Goal: Task Accomplishment & Management: Use online tool/utility

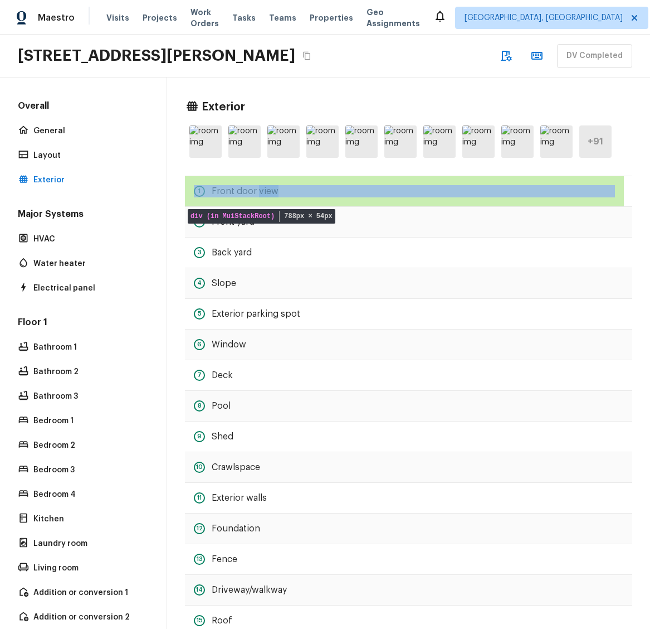
click at [455, 202] on div "1 Front door view" at bounding box center [409, 191] width 448 height 30
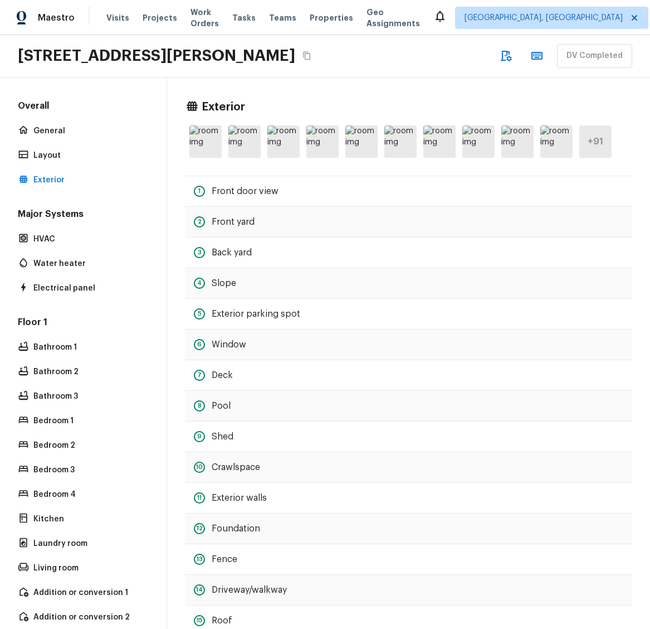
click at [468, 288] on div "4 Slope" at bounding box center [409, 283] width 448 height 30
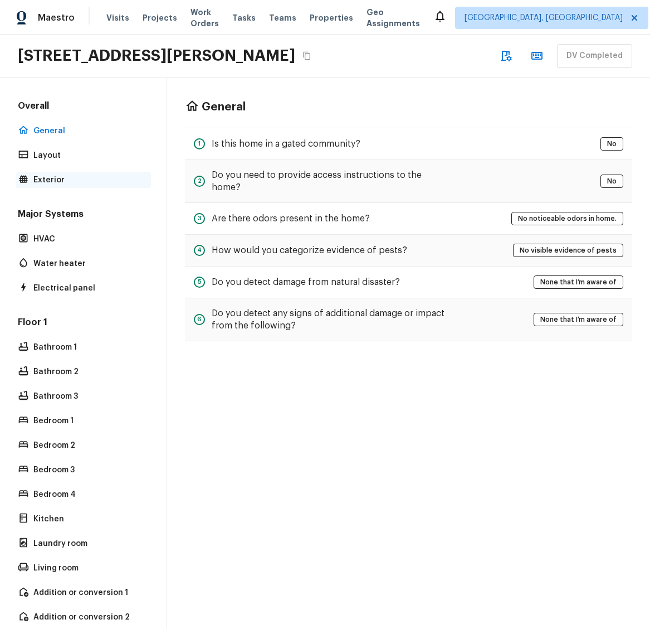
click at [62, 183] on p "Exterior" at bounding box center [88, 179] width 111 height 11
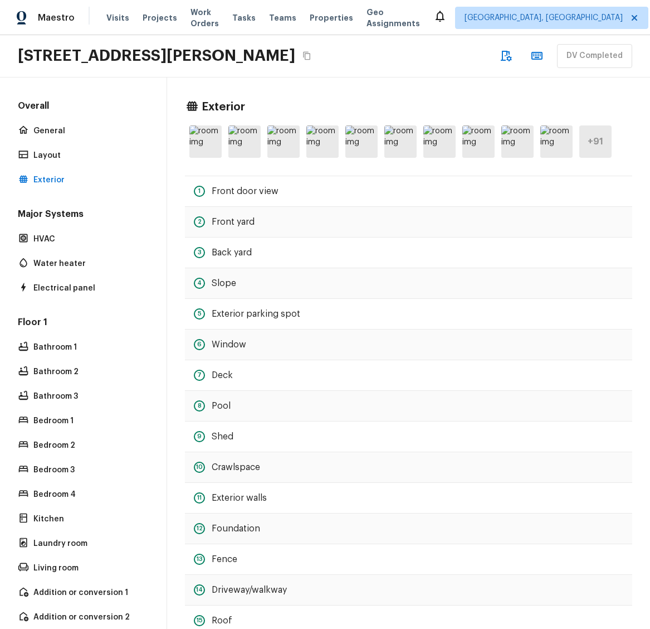
click at [430, 249] on div "3 Back yard" at bounding box center [409, 252] width 448 height 30
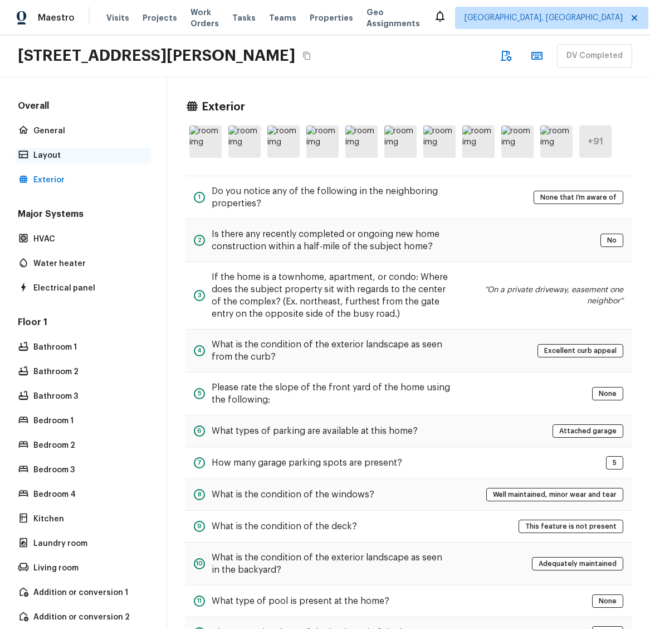
click at [57, 161] on p "Layout" at bounding box center [88, 155] width 111 height 11
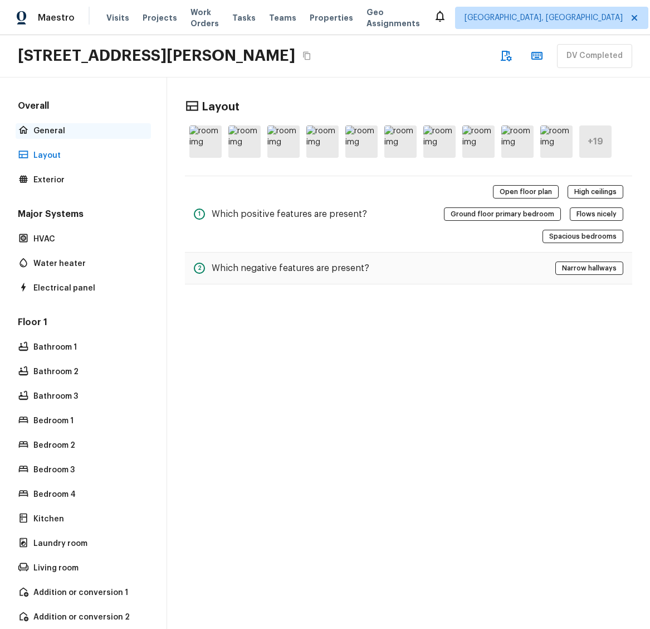
click at [60, 126] on p "General" at bounding box center [88, 130] width 111 height 11
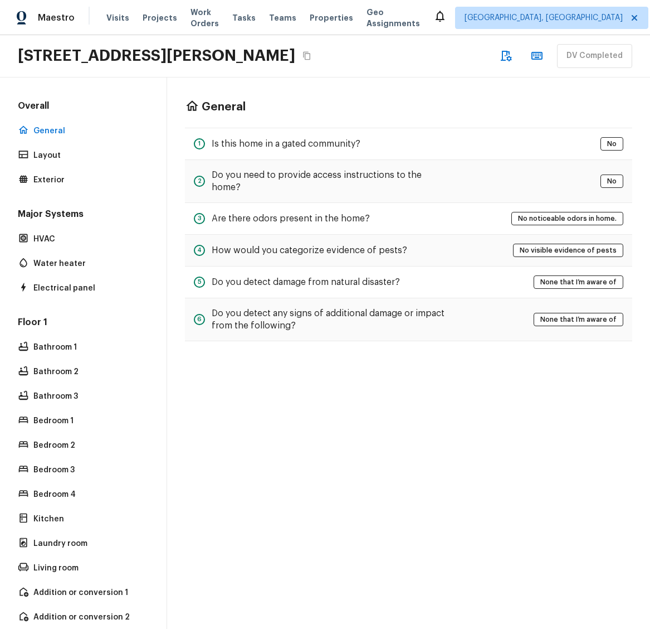
click at [77, 167] on div "Overall General Layout Exterior" at bounding box center [83, 144] width 135 height 88
click at [70, 176] on p "Exterior" at bounding box center [88, 179] width 111 height 11
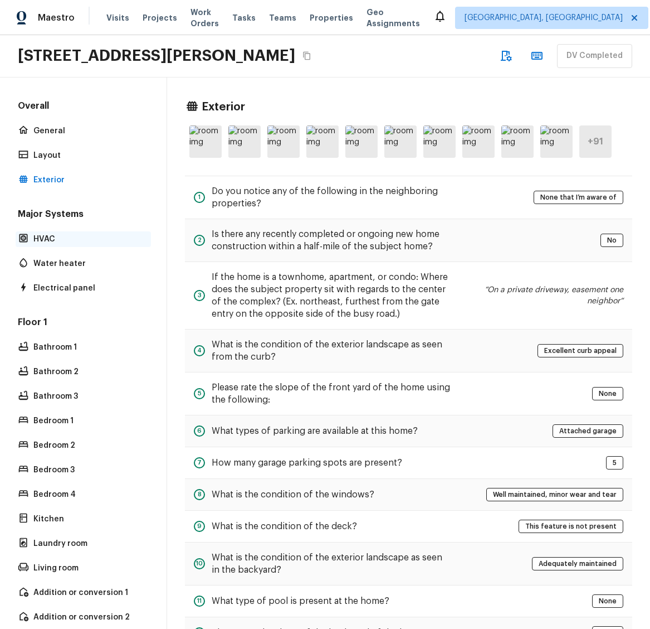
click at [82, 245] on div "HVAC" at bounding box center [83, 239] width 135 height 16
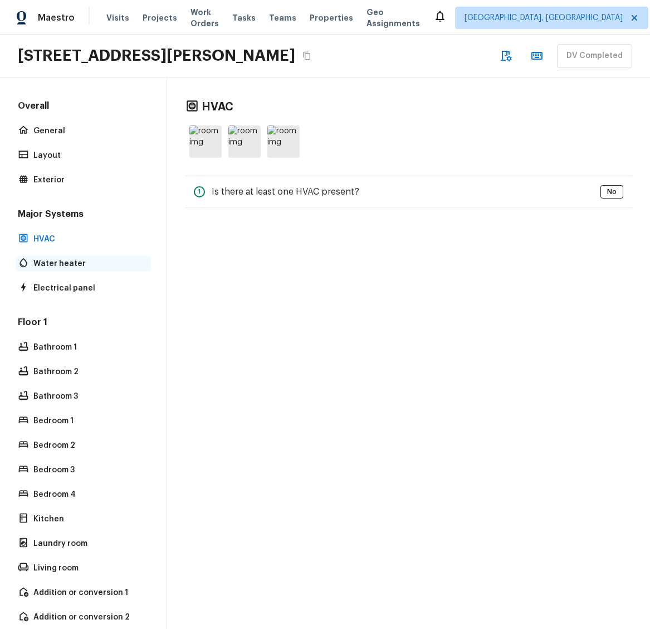
click at [82, 269] on div "Water heater" at bounding box center [83, 264] width 135 height 16
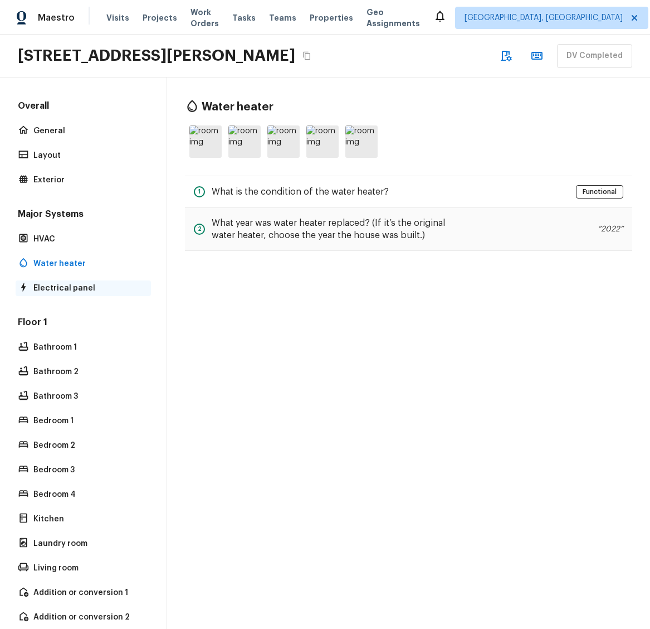
click at [84, 287] on p "Electrical panel" at bounding box center [88, 288] width 111 height 11
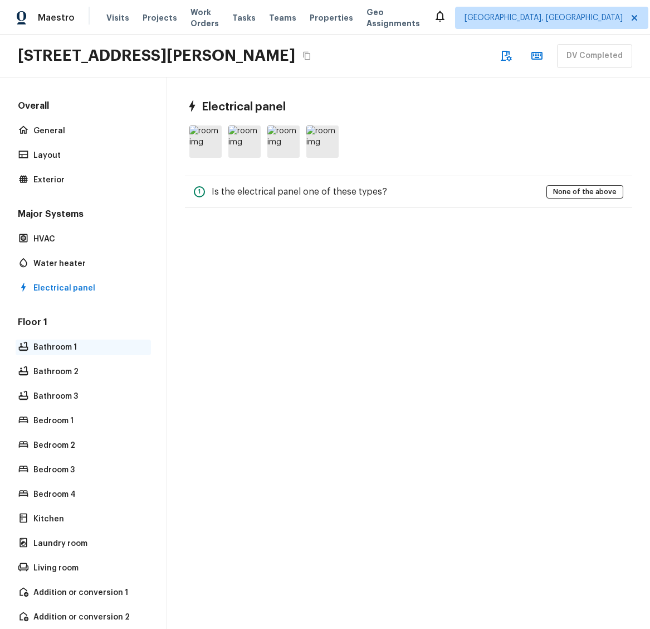
click at [105, 350] on p "Bathroom 1" at bounding box center [88, 347] width 111 height 11
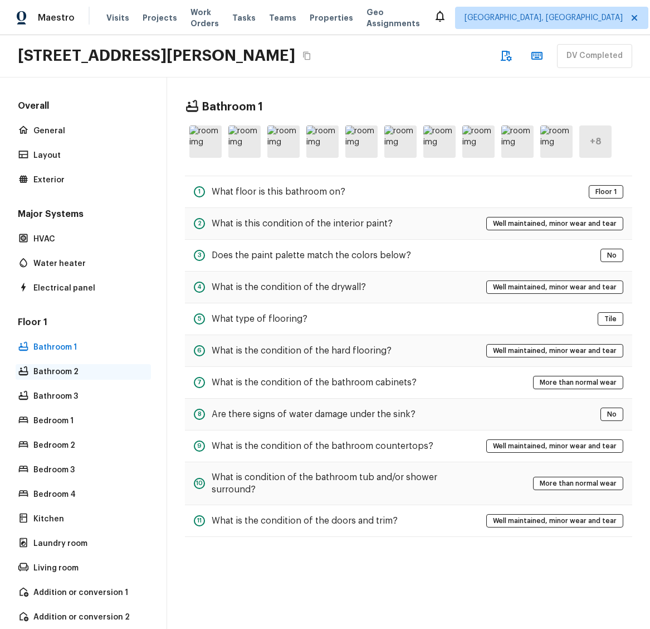
click at [89, 373] on p "Bathroom 2" at bounding box center [88, 371] width 111 height 11
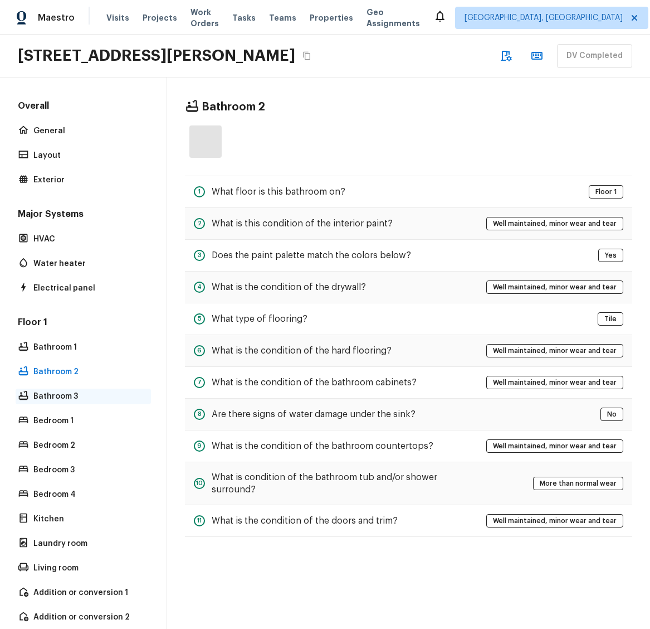
click at [85, 392] on p "Bathroom 3" at bounding box center [88, 396] width 111 height 11
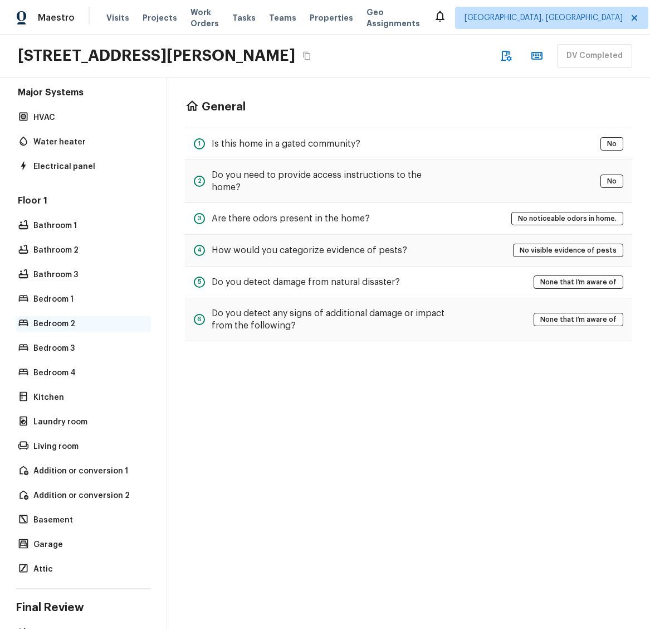
scroll to position [174, 0]
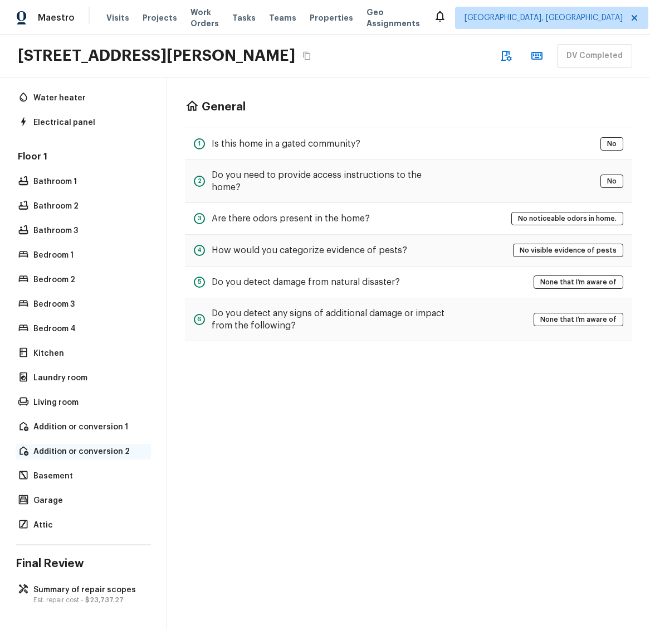
click at [74, 446] on p "Addition or conversion 2" at bounding box center [88, 451] width 111 height 11
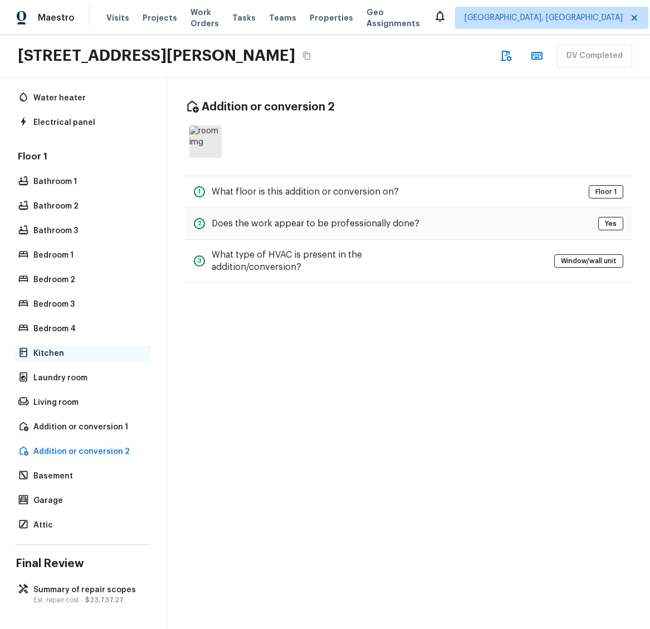
click at [97, 348] on p "Kitchen" at bounding box center [88, 353] width 111 height 11
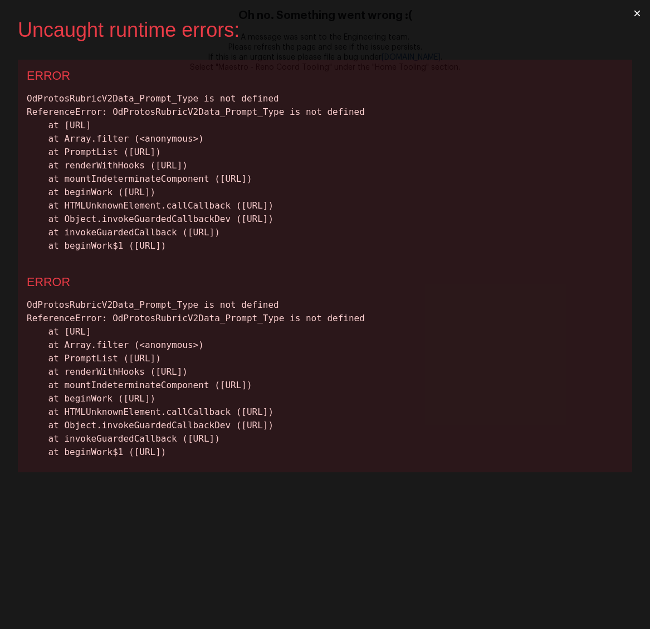
scroll to position [0, 0]
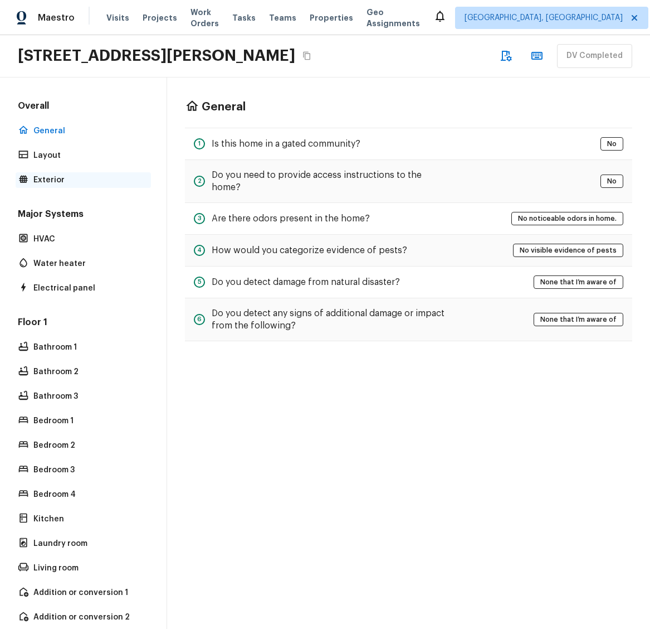
click at [58, 179] on p "Exterior" at bounding box center [88, 179] width 111 height 11
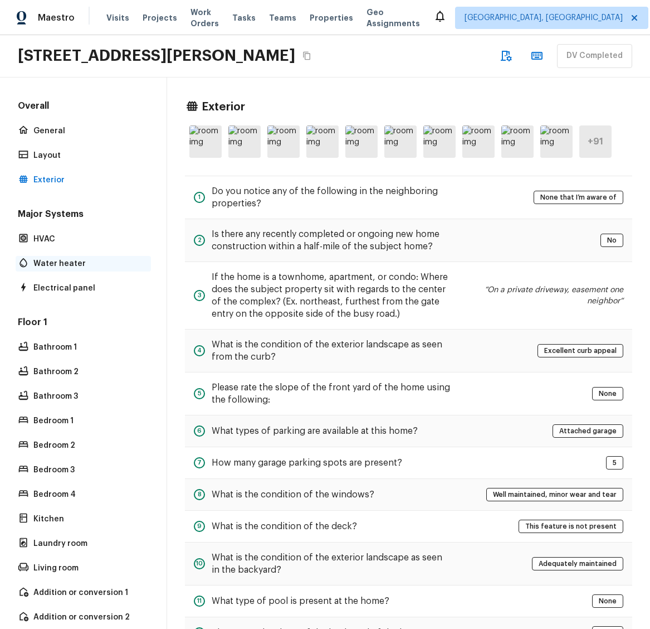
click at [80, 262] on p "Water heater" at bounding box center [88, 263] width 111 height 11
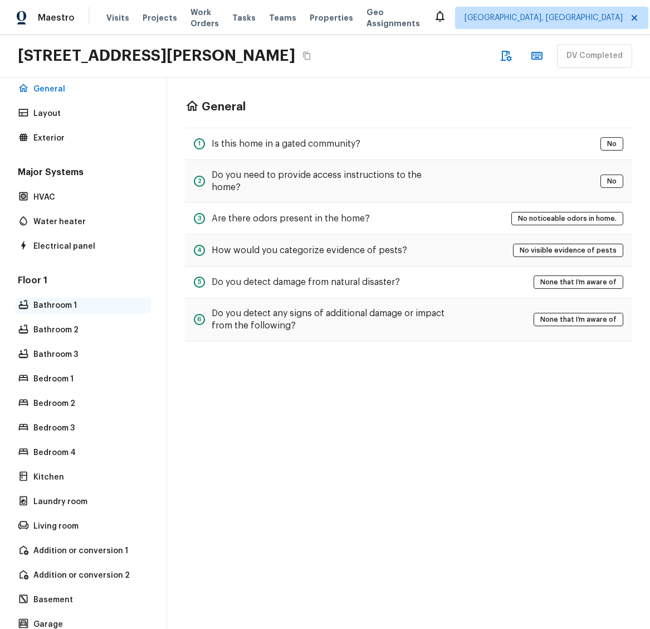
scroll to position [174, 0]
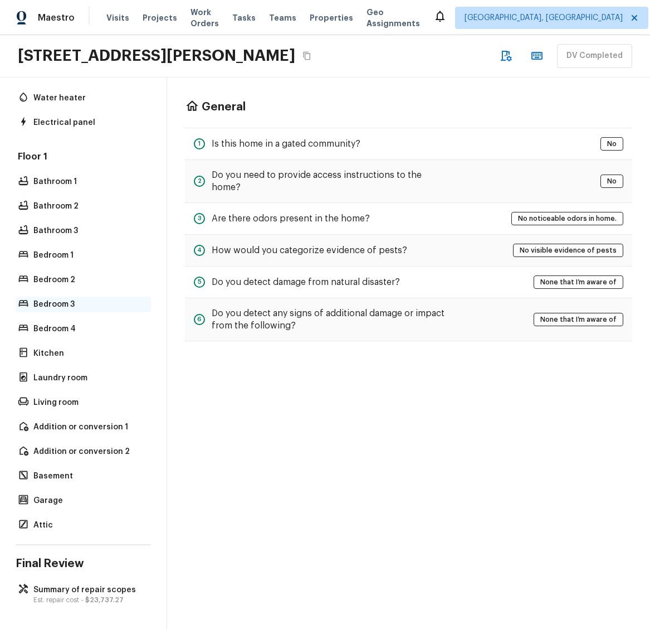
click at [50, 297] on div "Bedroom 3" at bounding box center [83, 305] width 135 height 16
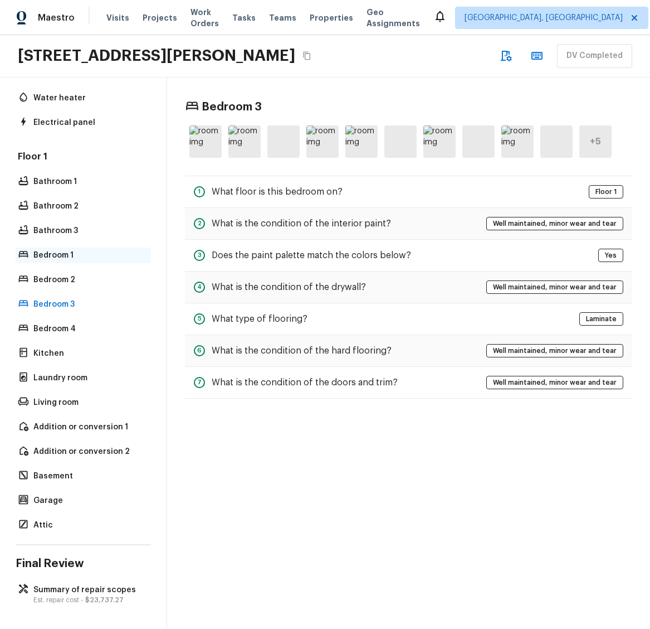
click at [66, 250] on p "Bedroom 1" at bounding box center [88, 255] width 111 height 11
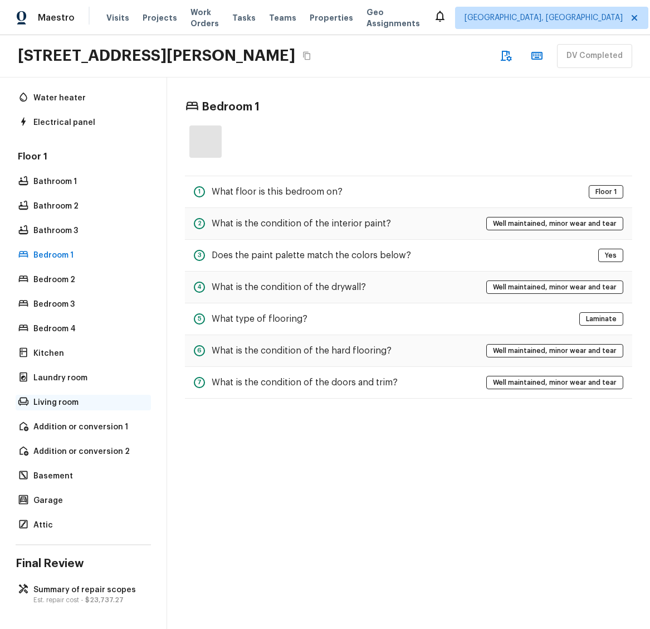
click at [60, 400] on div "Living room" at bounding box center [83, 403] width 135 height 16
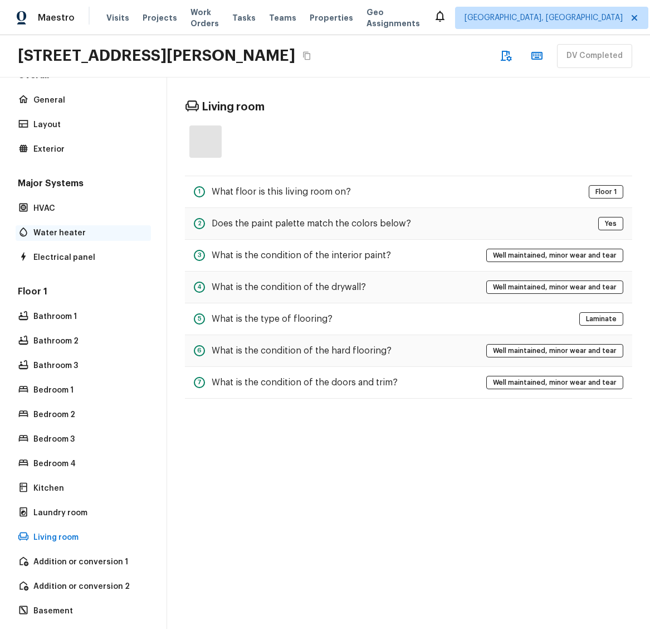
scroll to position [0, 0]
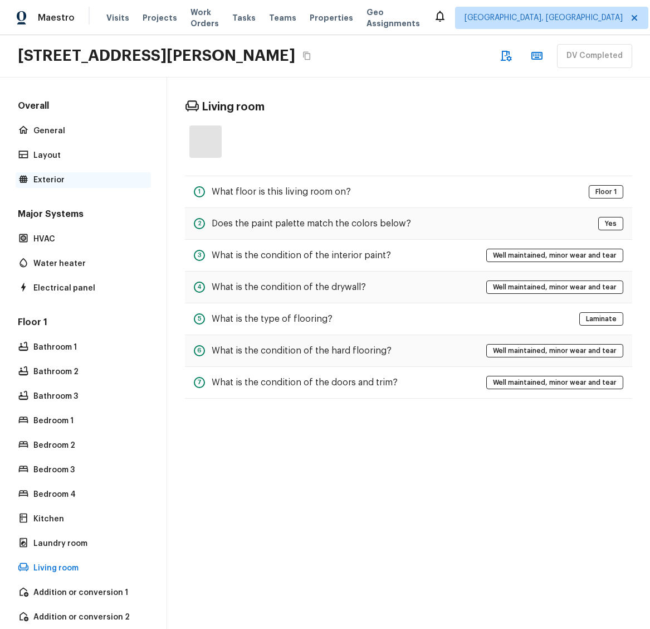
click at [58, 175] on p "Exterior" at bounding box center [88, 179] width 111 height 11
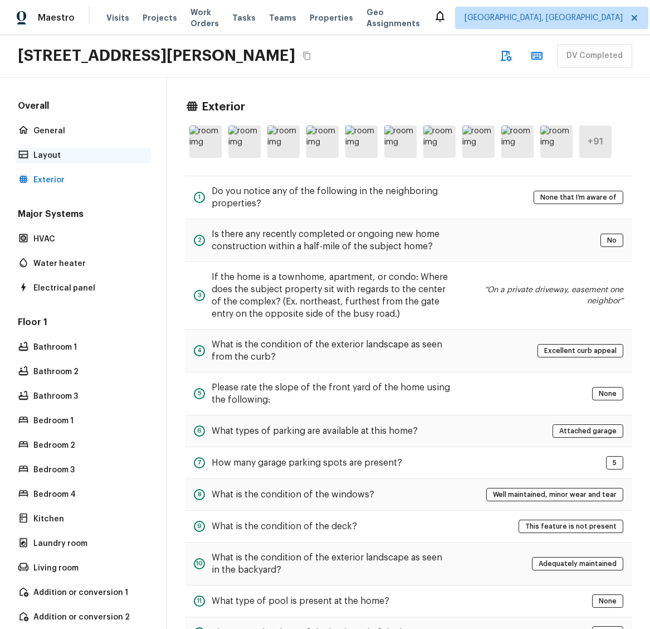
click at [59, 158] on p "Layout" at bounding box center [88, 155] width 111 height 11
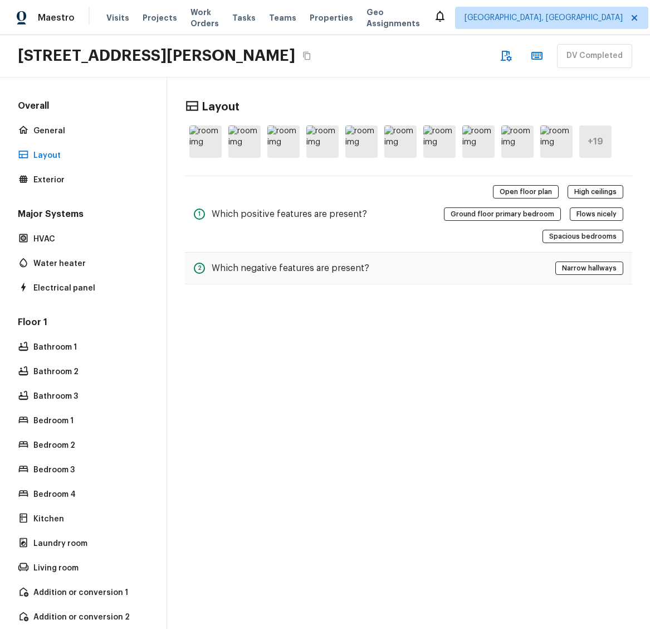
click at [61, 142] on div "Overall General Layout Exterior" at bounding box center [83, 144] width 135 height 88
click at [57, 130] on p "General" at bounding box center [88, 130] width 111 height 11
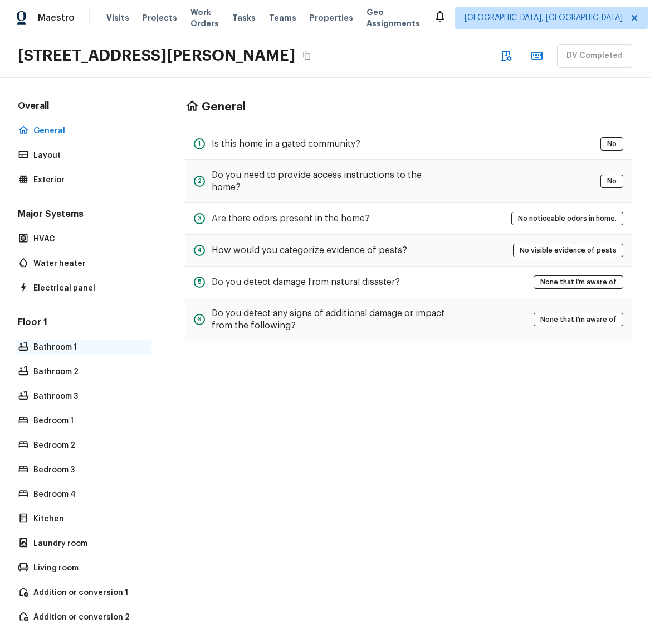
click at [78, 348] on p "Bathroom 1" at bounding box center [88, 347] width 111 height 11
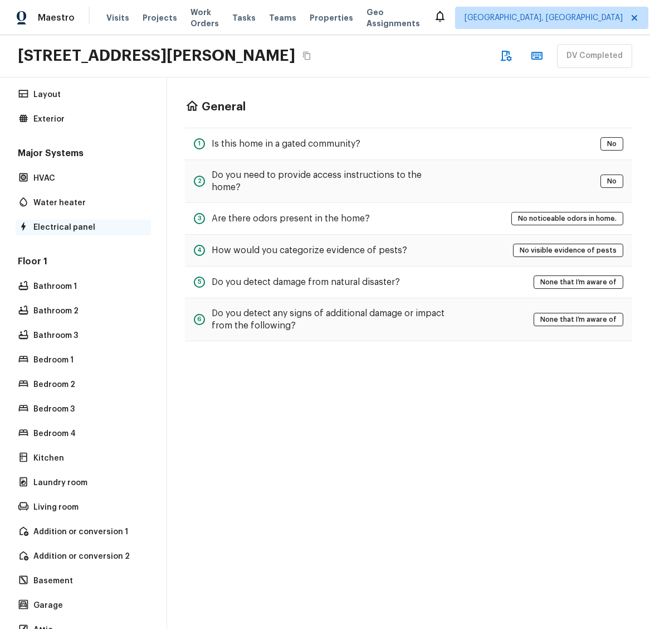
scroll to position [91, 0]
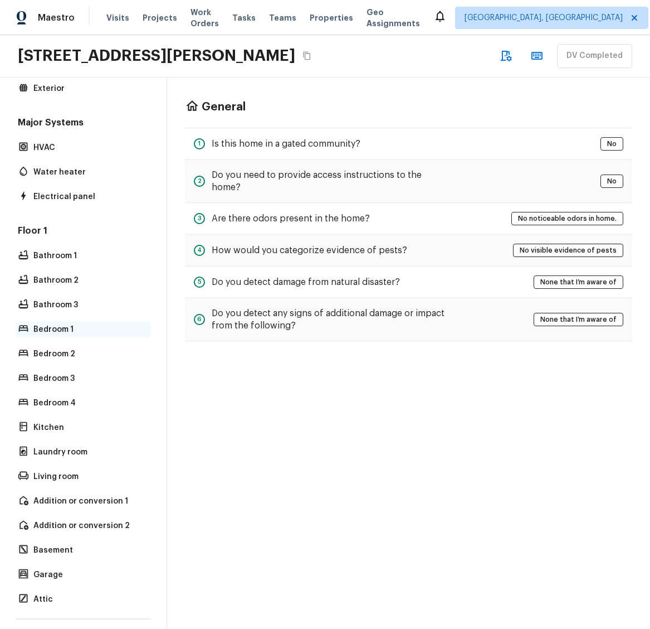
click at [58, 333] on p "Bedroom 1" at bounding box center [88, 329] width 111 height 11
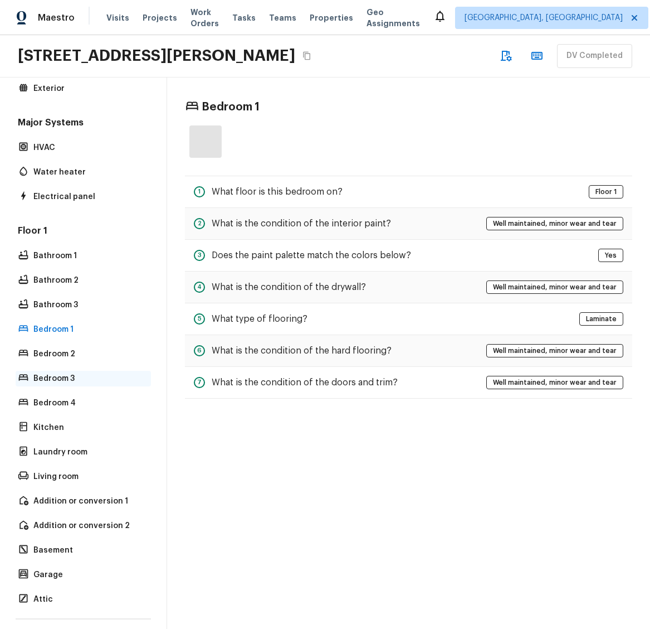
click at [67, 371] on div "Bedroom 3" at bounding box center [83, 379] width 135 height 16
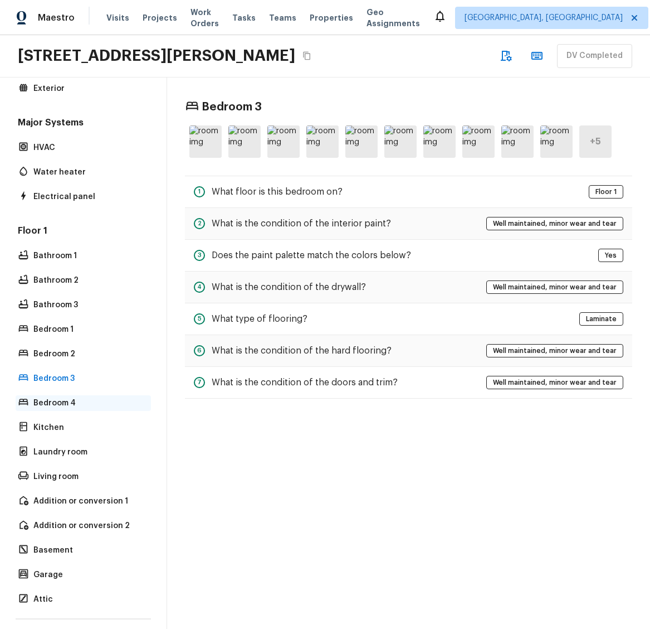
click at [103, 406] on p "Bedroom 4" at bounding box center [88, 402] width 111 height 11
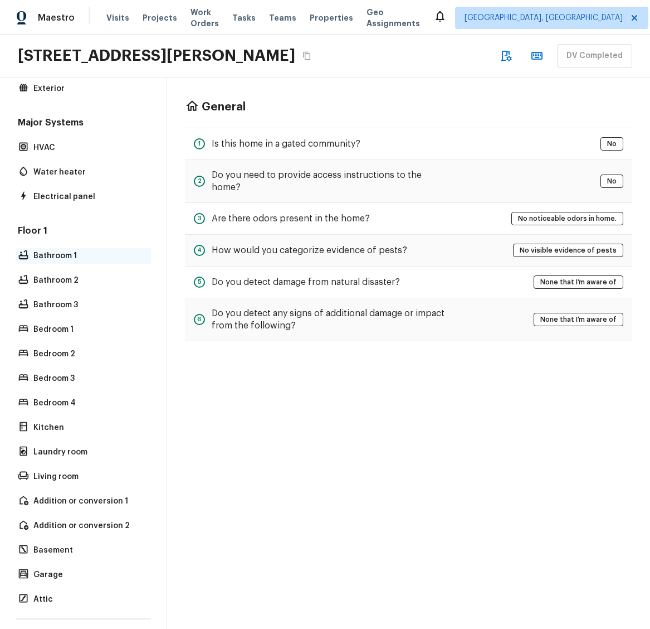
click at [102, 256] on p "Bathroom 1" at bounding box center [88, 255] width 111 height 11
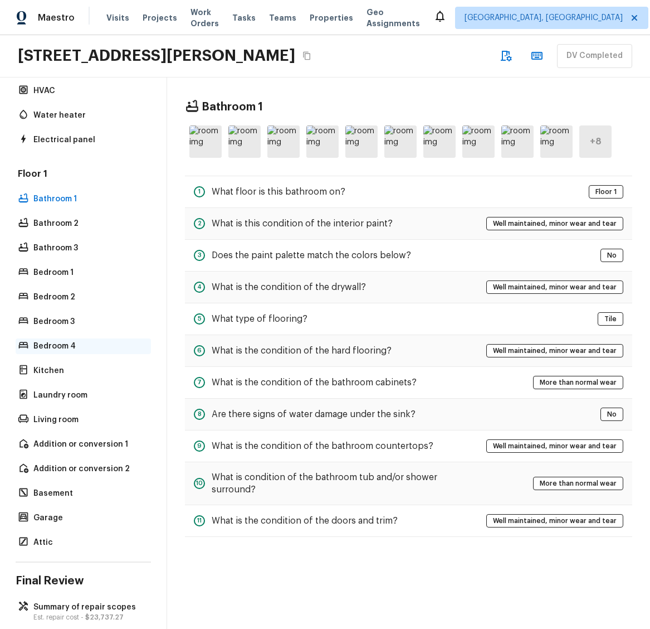
scroll to position [174, 0]
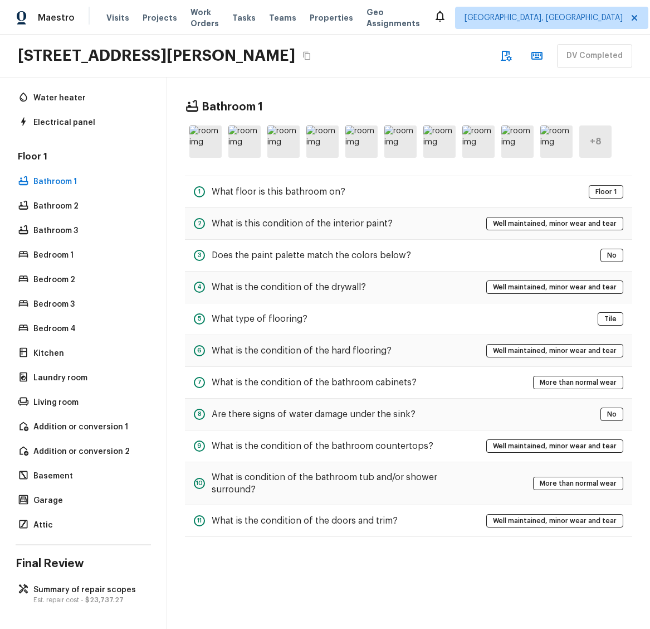
click at [63, 307] on div "Floor 1 Bathroom 1 Bathroom 2 Bathroom 3 Bedroom 1 Bedroom 2 Bedroom 3 Bedroom …" at bounding box center [83, 341] width 135 height 382
click at [64, 250] on p "Bedroom 1" at bounding box center [88, 255] width 111 height 11
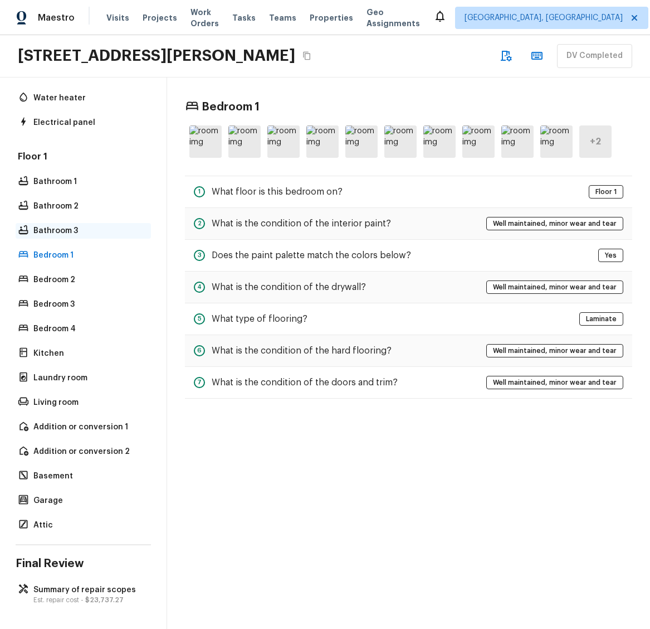
click at [64, 225] on p "Bathroom 3" at bounding box center [88, 230] width 111 height 11
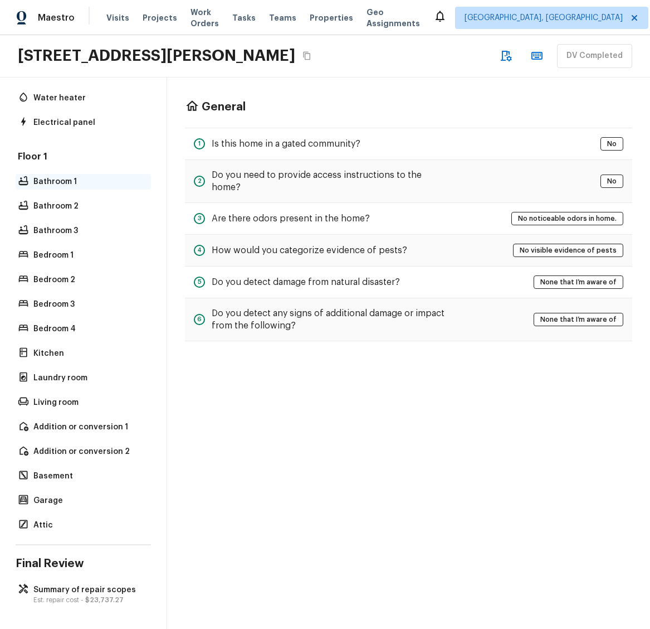
click at [50, 174] on div "Bathroom 1" at bounding box center [83, 182] width 135 height 16
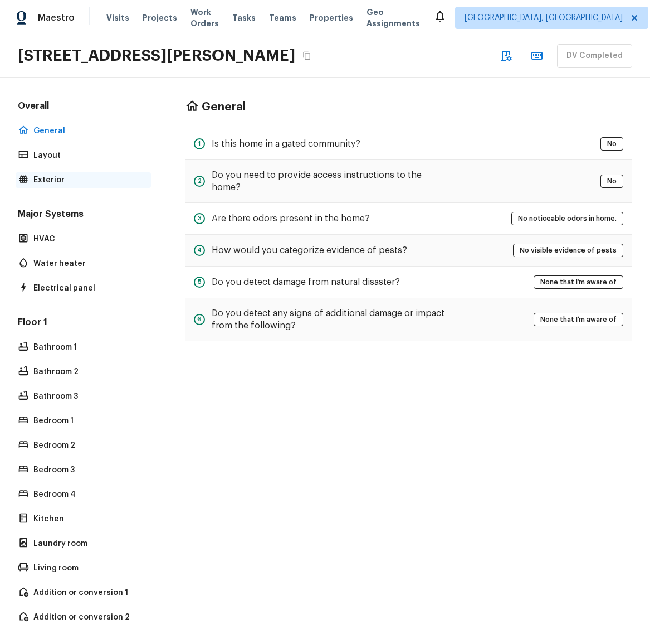
click at [54, 177] on p "Exterior" at bounding box center [88, 179] width 111 height 11
click at [65, 184] on p "Exterior" at bounding box center [88, 179] width 111 height 11
click at [72, 185] on p "Exterior" at bounding box center [88, 179] width 111 height 11
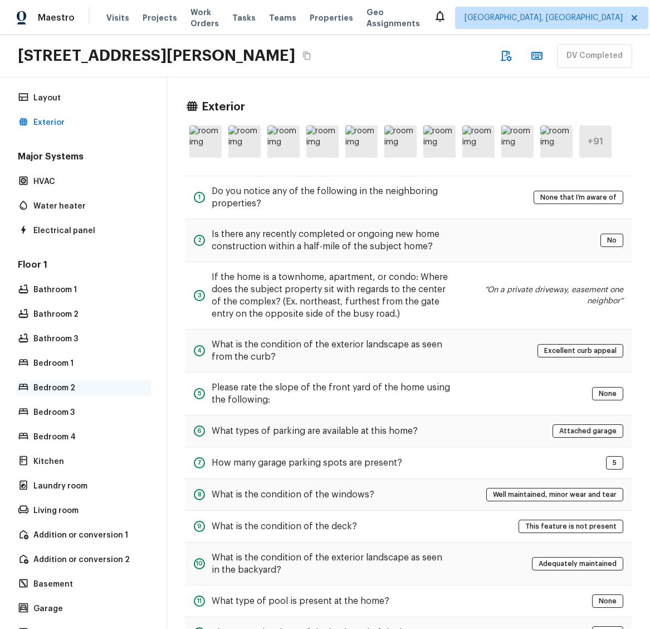
scroll to position [174, 0]
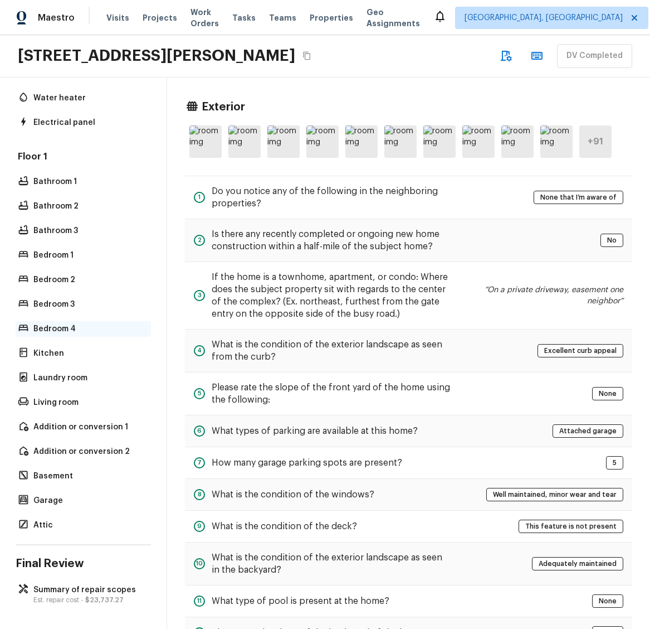
click at [55, 327] on div "Bedroom 4" at bounding box center [83, 329] width 135 height 16
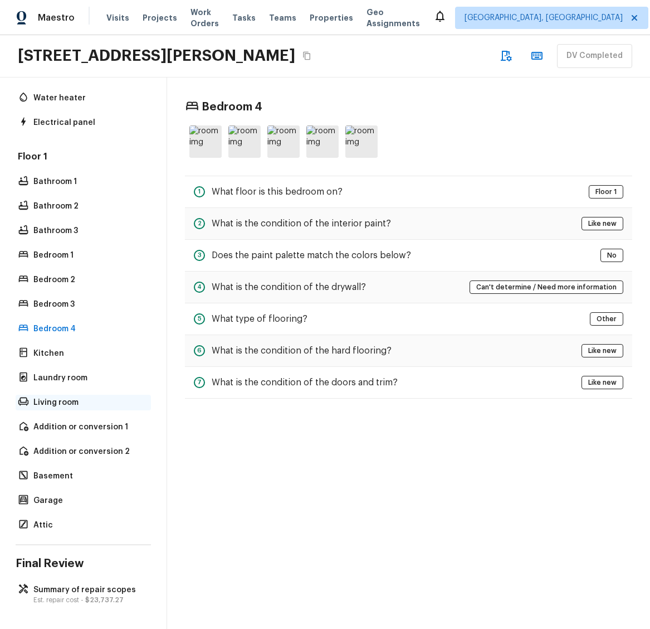
click at [57, 397] on p "Living room" at bounding box center [88, 402] width 111 height 11
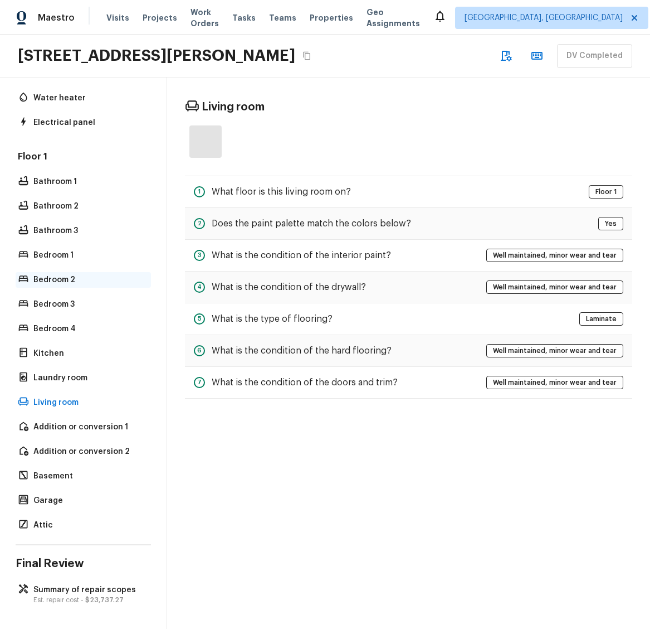
click at [74, 272] on div "Bedroom 2" at bounding box center [83, 280] width 135 height 16
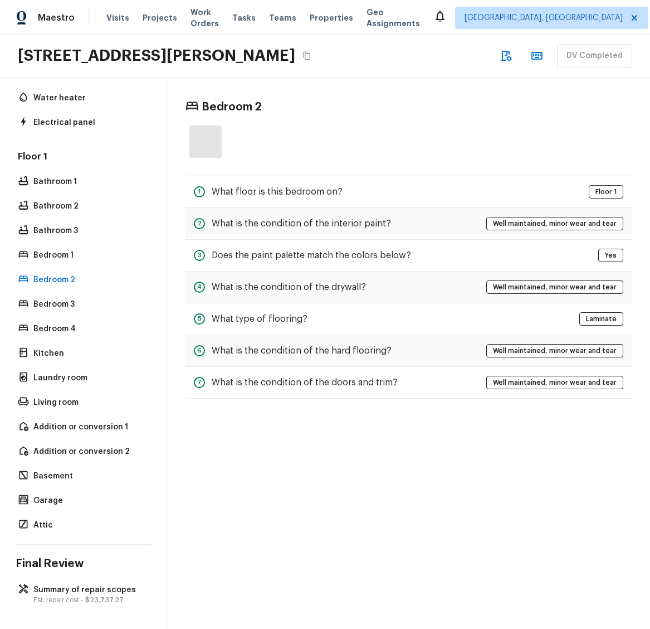
click at [80, 207] on div "Floor 1 Bathroom 1 Bathroom 2 Bathroom 3 Bedroom 1 Bedroom 2 Bedroom 3 Bedroom …" at bounding box center [83, 341] width 135 height 382
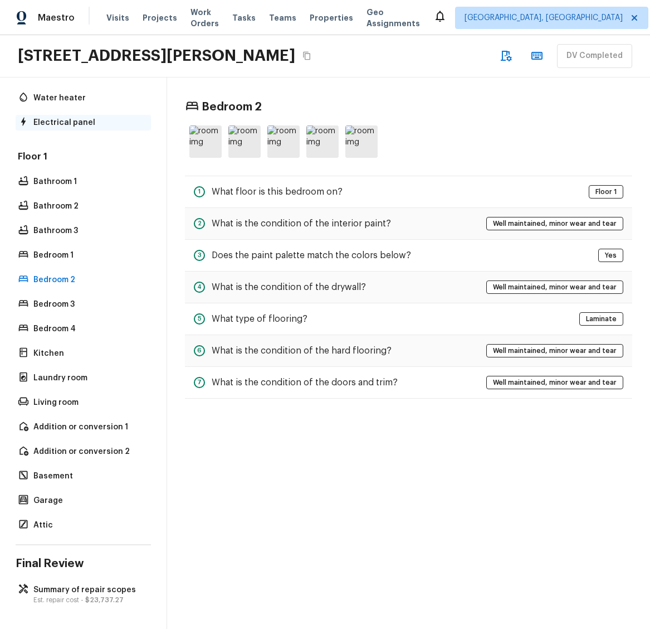
click at [78, 117] on p "Electrical panel" at bounding box center [88, 122] width 111 height 11
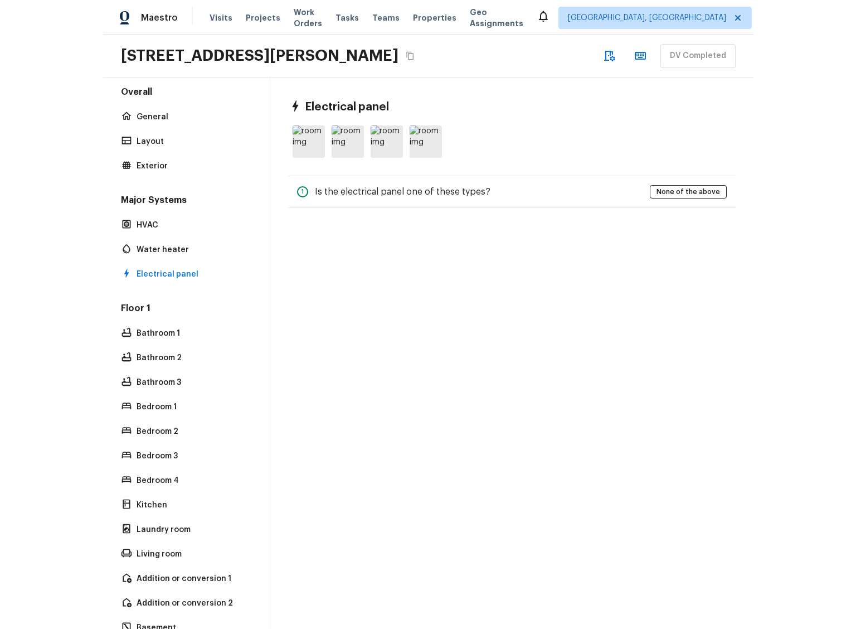
scroll to position [0, 0]
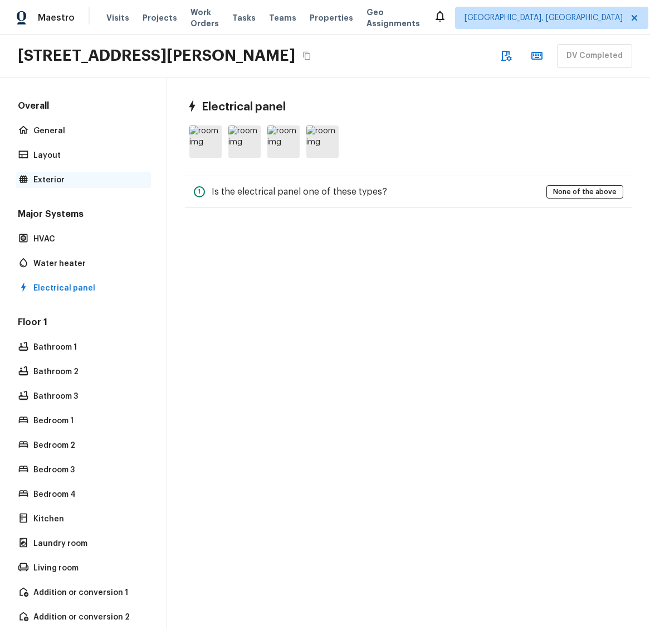
click at [76, 181] on p "Exterior" at bounding box center [88, 179] width 111 height 11
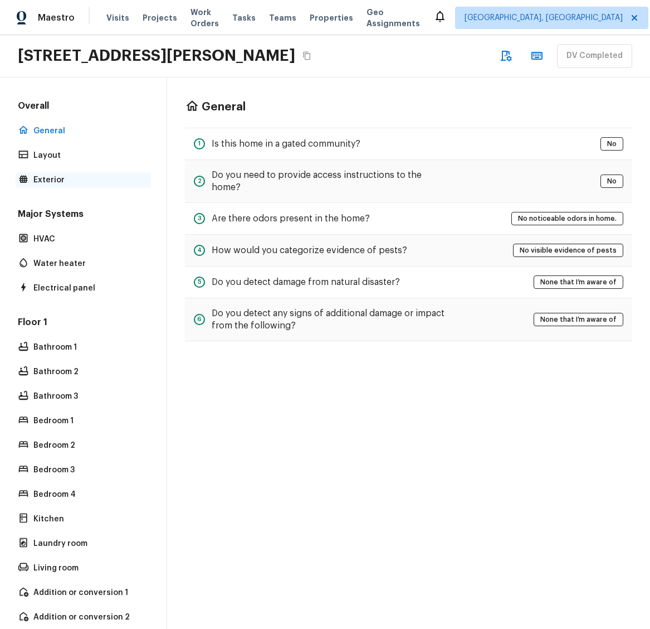
click at [75, 183] on p "Exterior" at bounding box center [88, 179] width 111 height 11
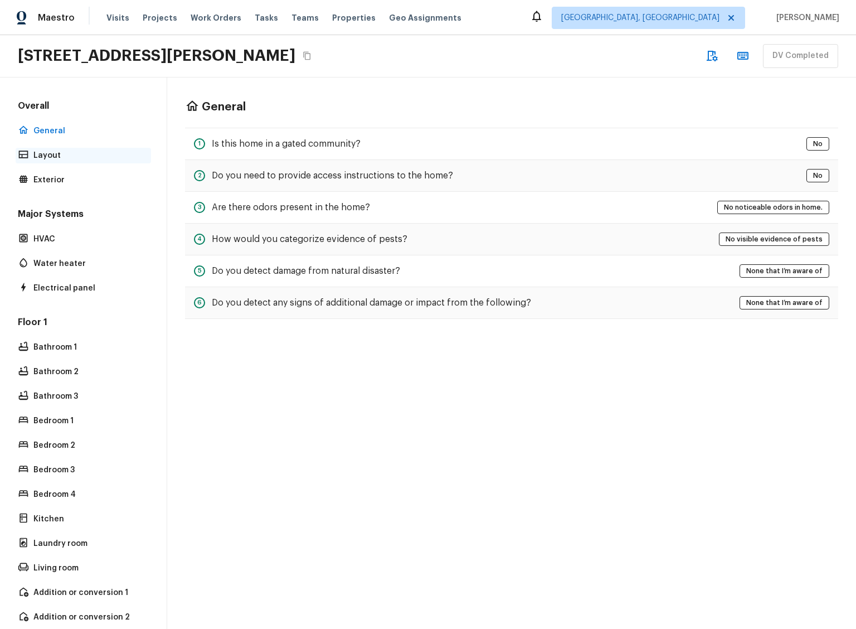
click at [65, 157] on p "Layout" at bounding box center [88, 155] width 111 height 11
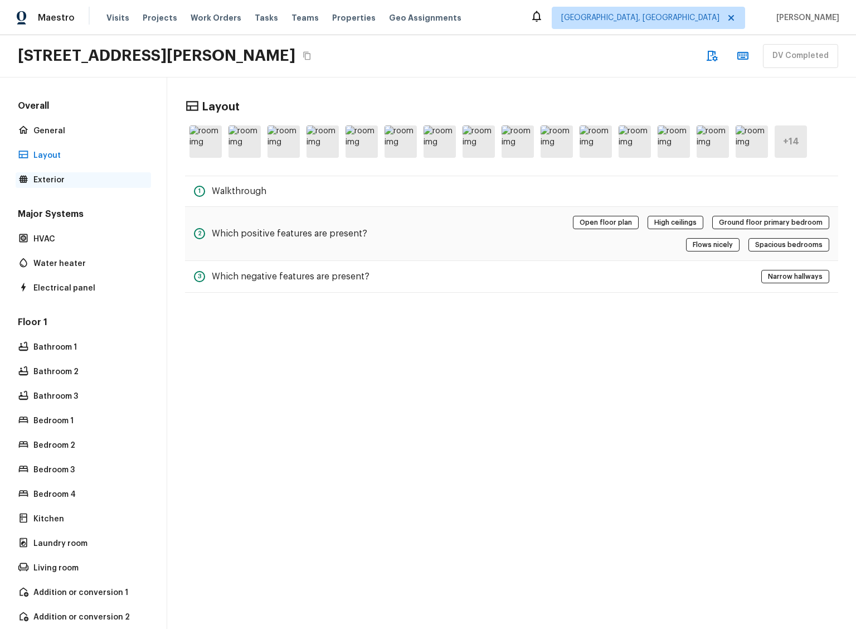
click at [68, 178] on p "Exterior" at bounding box center [88, 179] width 111 height 11
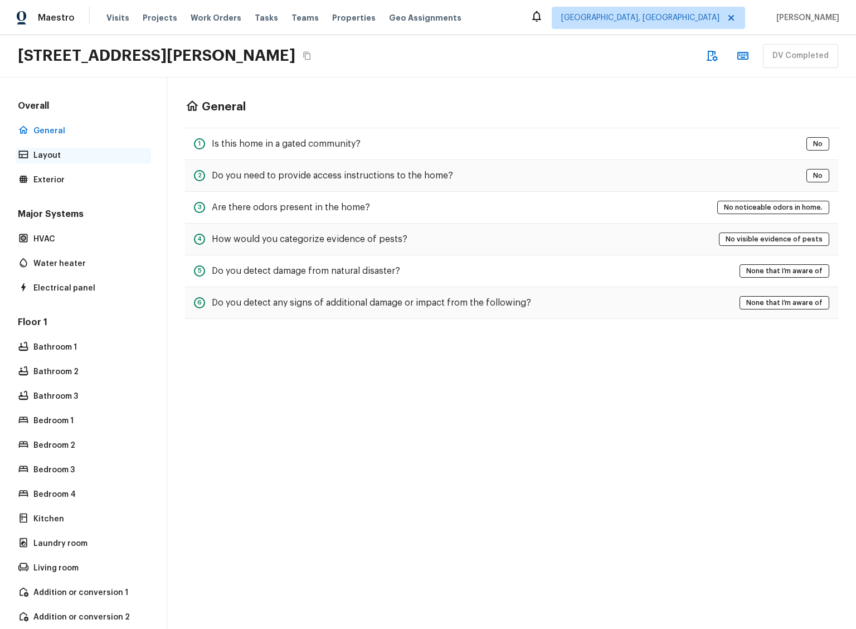
click at [62, 158] on p "Layout" at bounding box center [88, 155] width 111 height 11
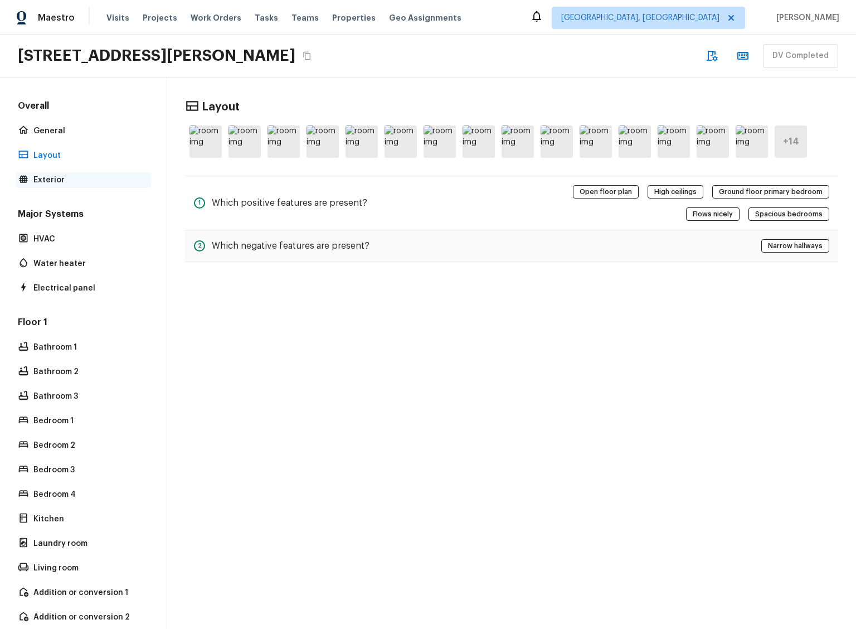
click at [66, 178] on p "Exterior" at bounding box center [88, 179] width 111 height 11
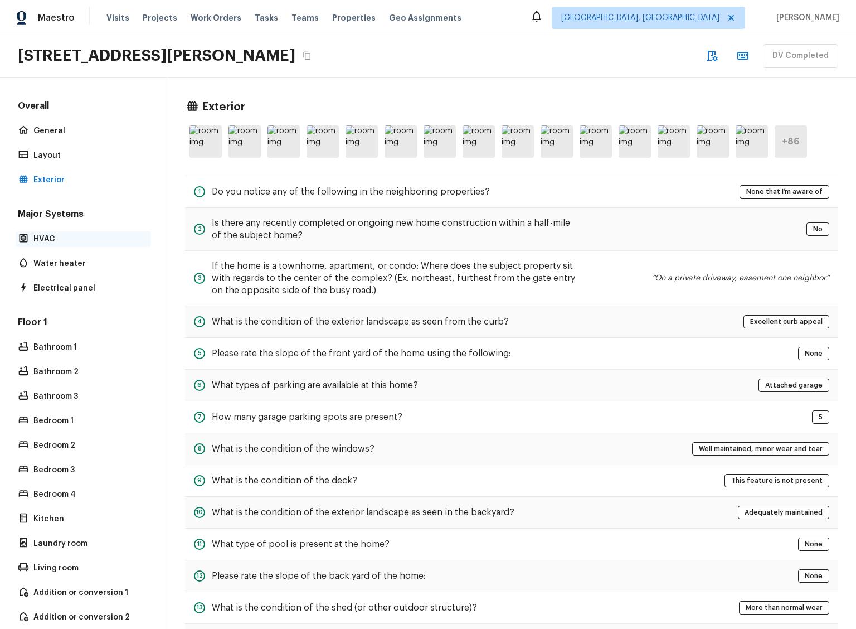
click at [60, 235] on p "HVAC" at bounding box center [88, 239] width 111 height 11
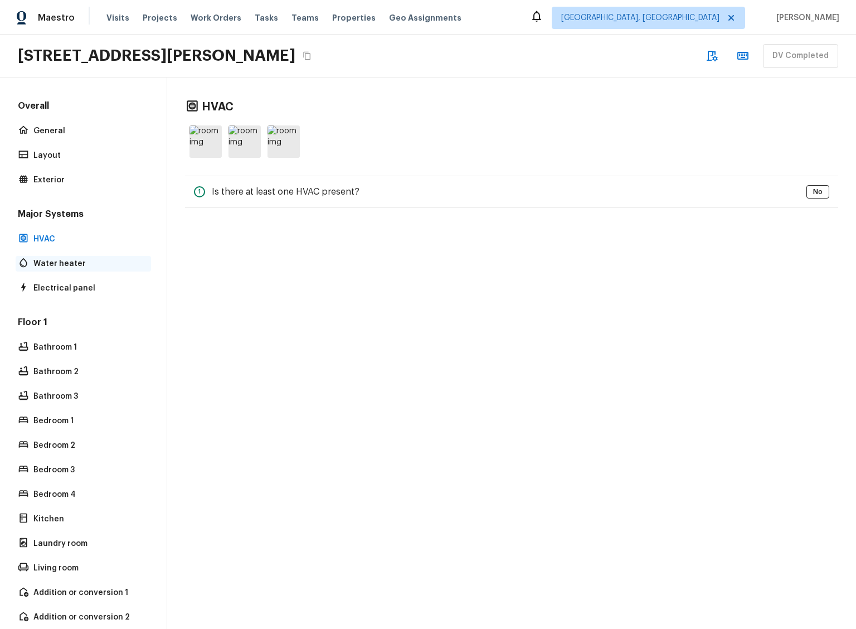
click at [77, 261] on p "Water heater" at bounding box center [88, 263] width 111 height 11
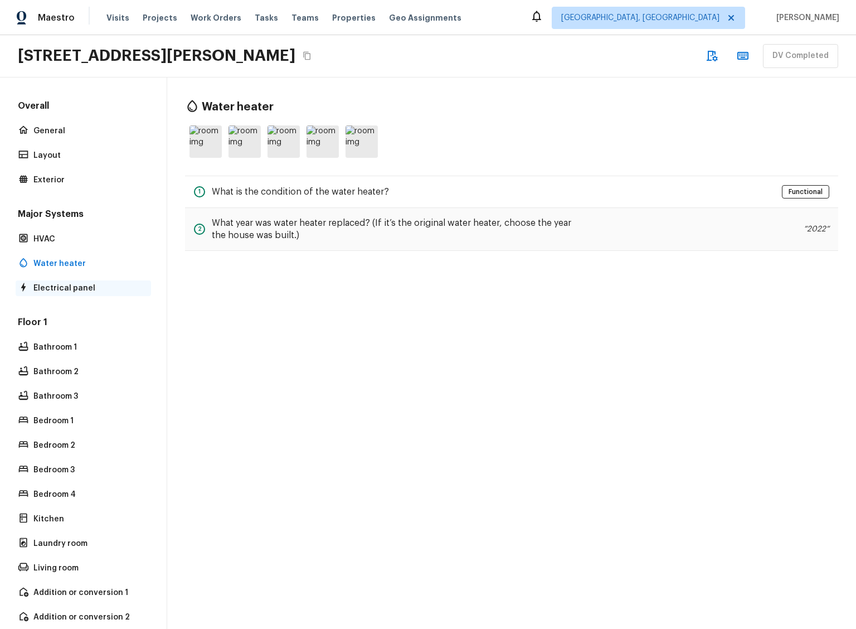
click at [79, 283] on p "Electrical panel" at bounding box center [88, 288] width 111 height 11
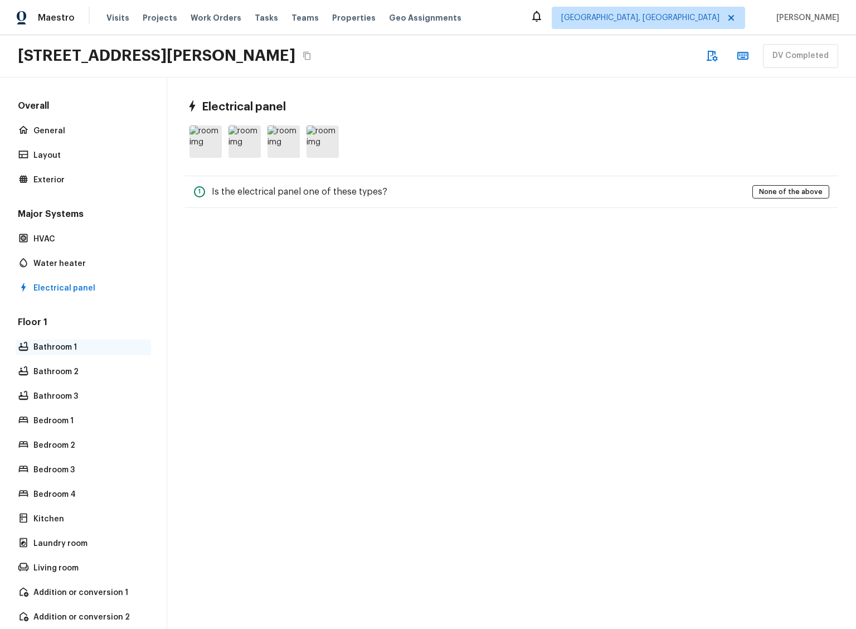
click at [76, 344] on p "Bathroom 1" at bounding box center [88, 347] width 111 height 11
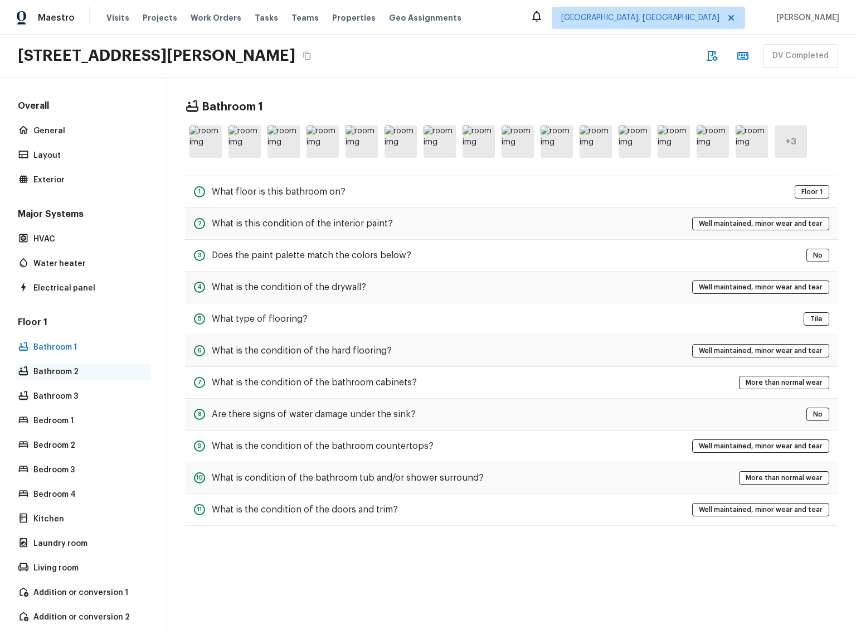
click at [79, 372] on p "Bathroom 2" at bounding box center [88, 371] width 111 height 11
click at [55, 177] on p "Exterior" at bounding box center [88, 179] width 111 height 11
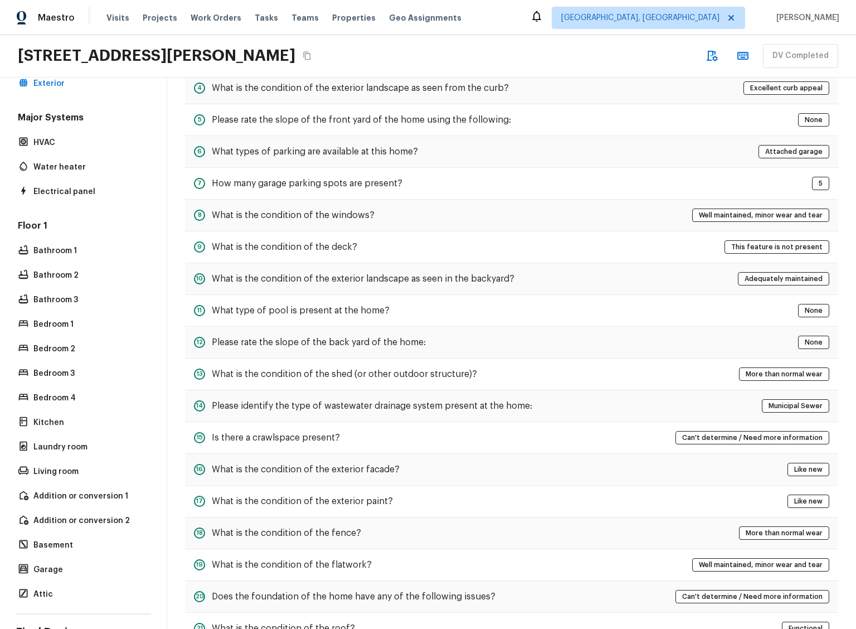
scroll to position [386, 0]
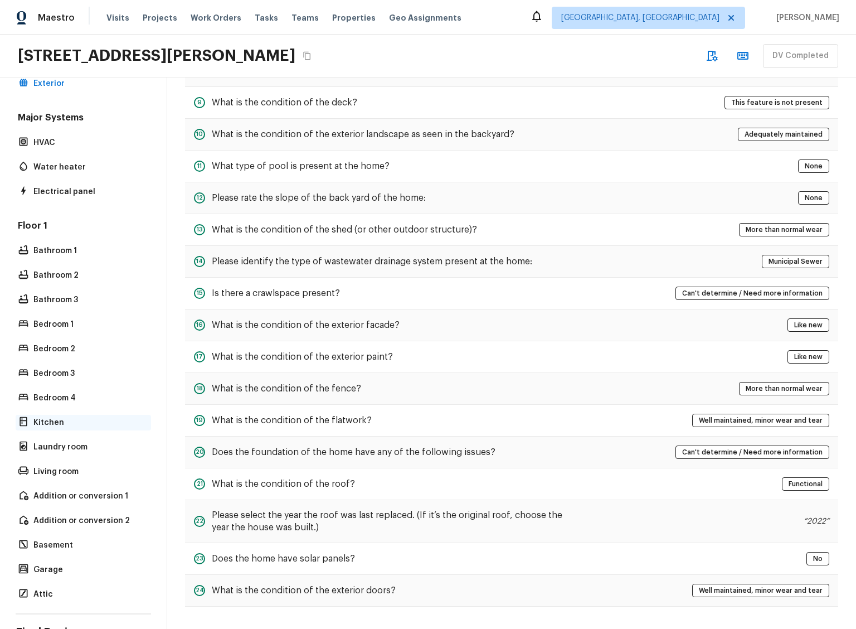
click at [61, 425] on p "Kitchen" at bounding box center [88, 422] width 111 height 11
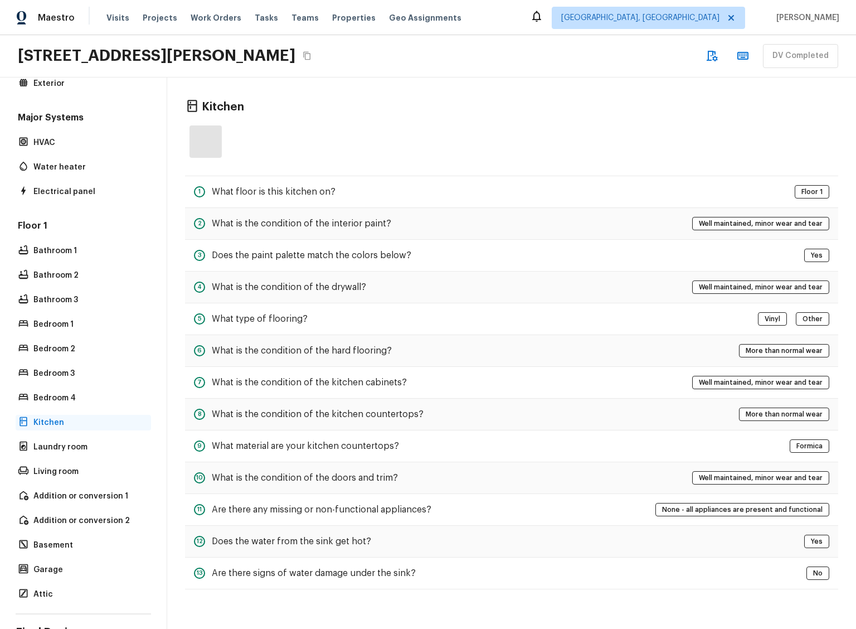
scroll to position [0, 0]
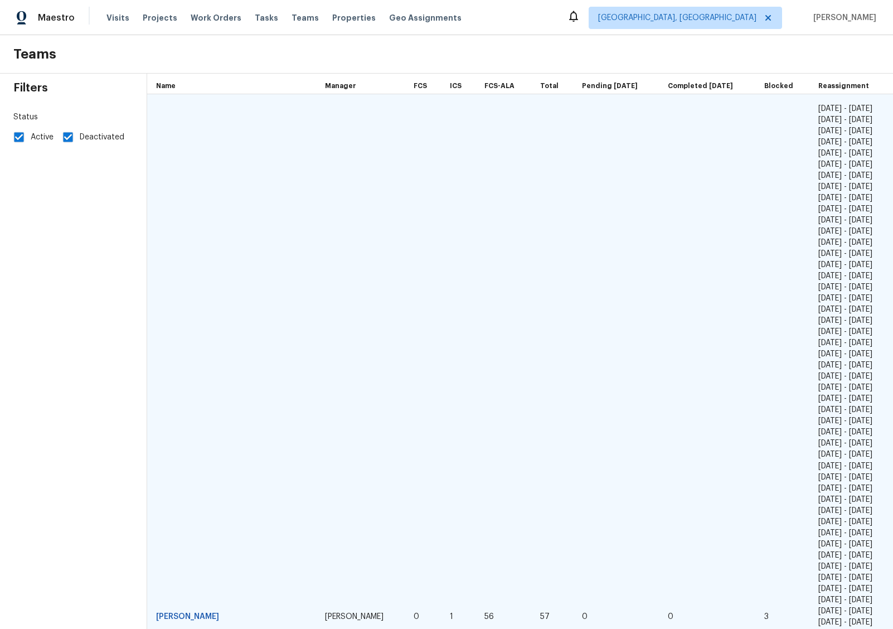
scroll to position [1024, 0]
